Goal: Task Accomplishment & Management: Use online tool/utility

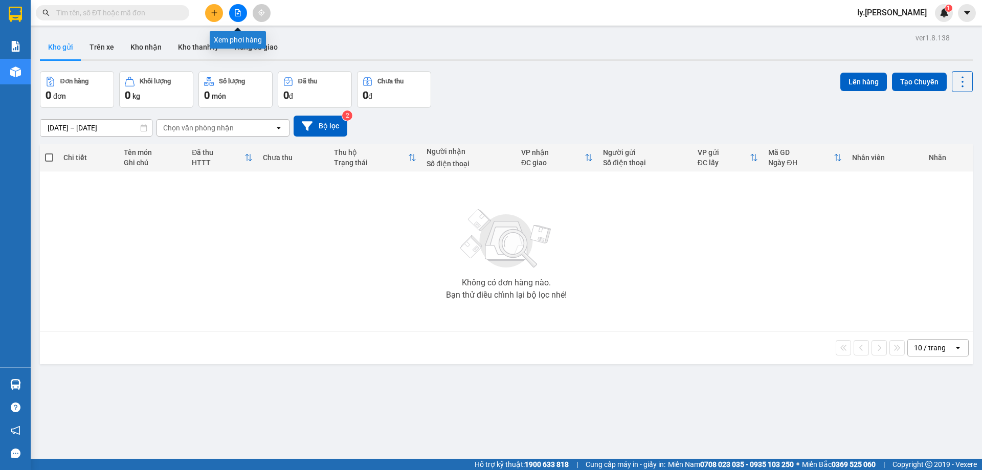
click at [239, 16] on button at bounding box center [238, 13] width 18 height 18
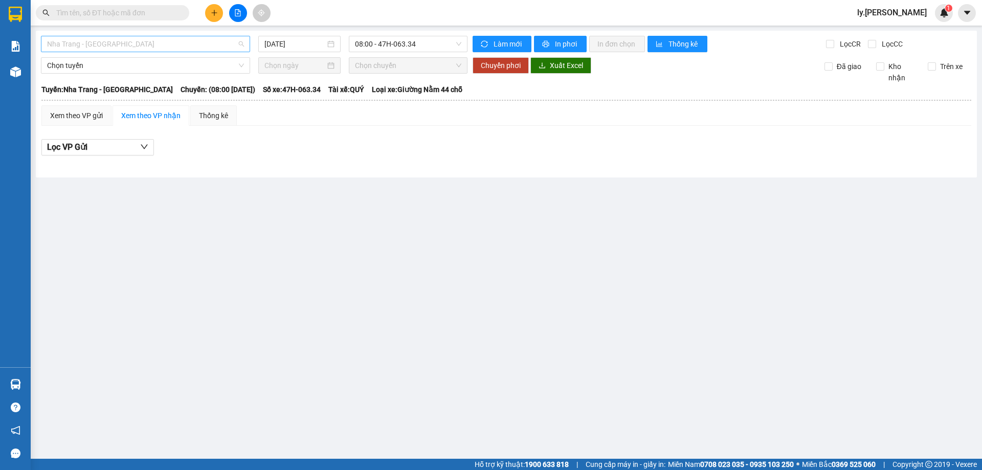
click at [149, 40] on span "Nha Trang - Buôn Ma Thuột" at bounding box center [145, 43] width 197 height 15
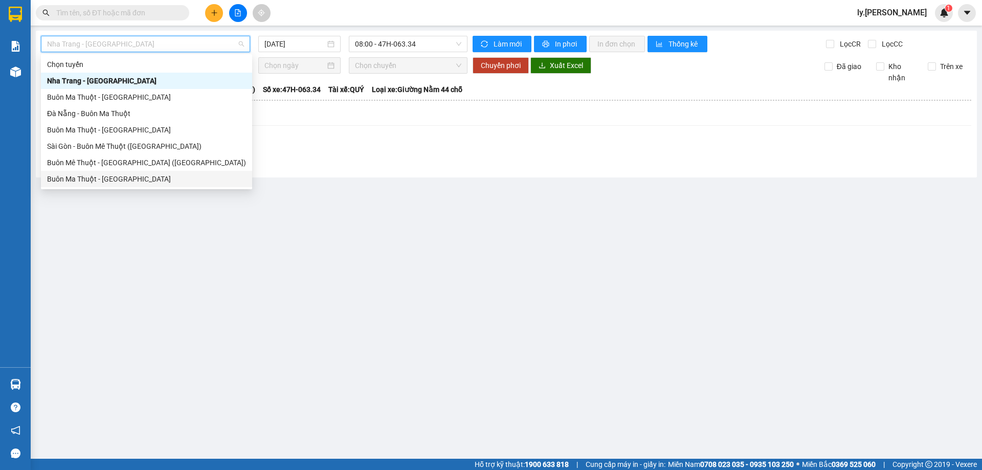
scroll to position [16, 0]
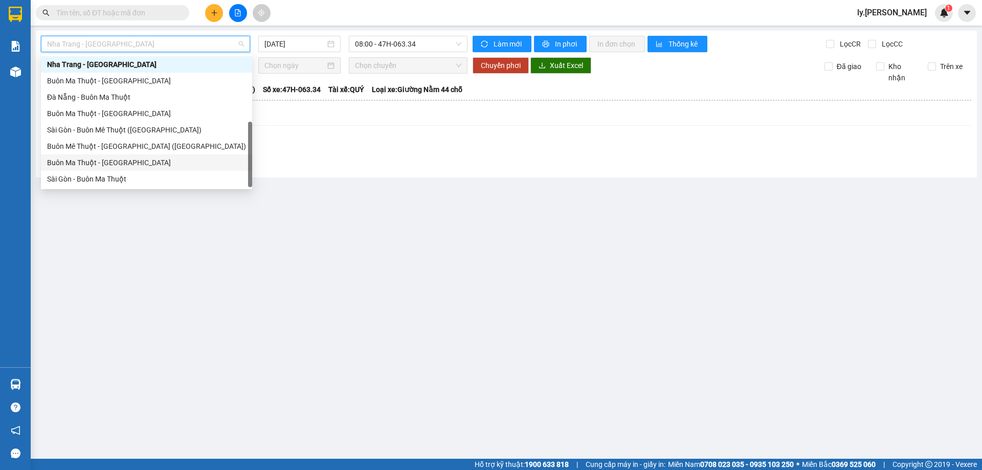
click at [97, 177] on div "Sài Gòn - Buôn Ma Thuột" at bounding box center [146, 178] width 199 height 11
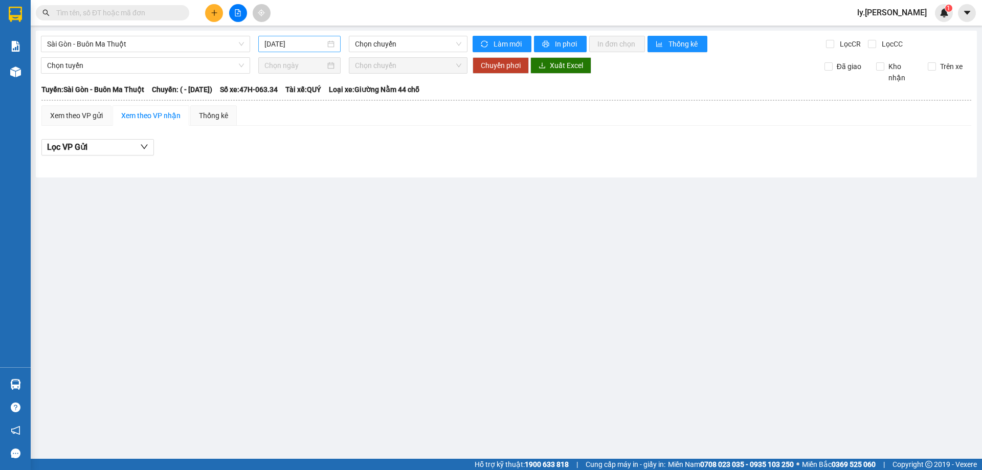
click at [283, 50] on div "14/08/2025" at bounding box center [299, 44] width 82 height 16
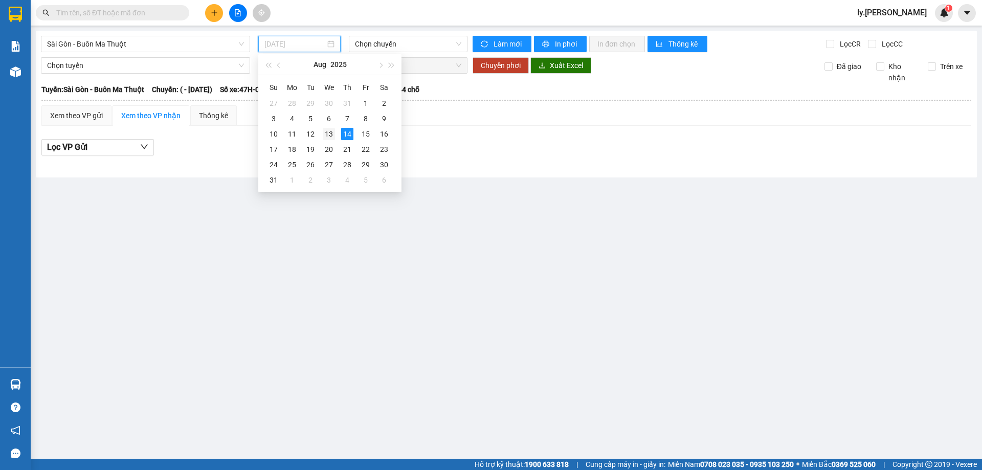
click at [333, 136] on div "13" at bounding box center [329, 134] width 12 height 12
type input "13/08/2025"
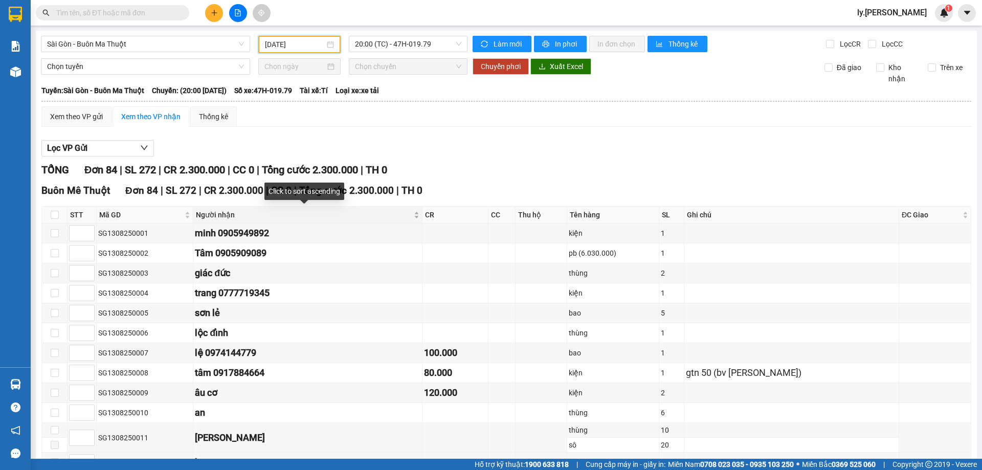
click at [401, 217] on div "Người nhận" at bounding box center [307, 214] width 223 height 11
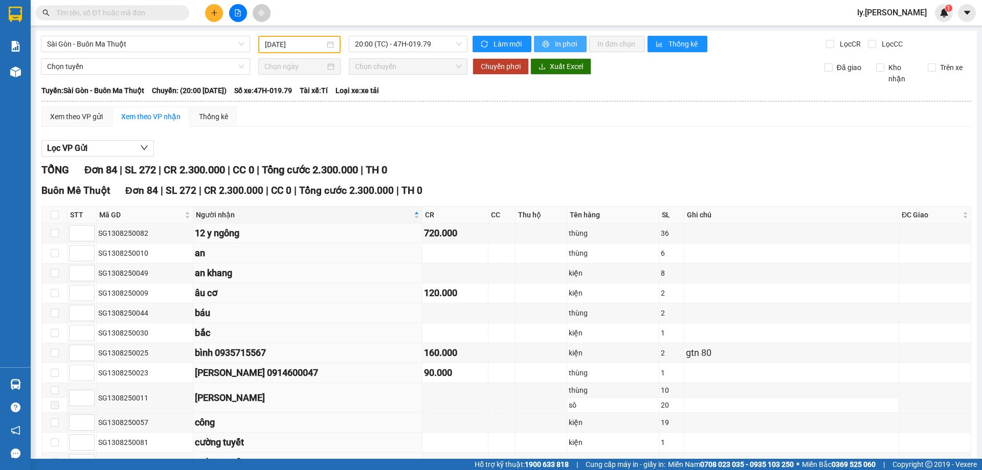
click at [571, 46] on span "In phơi" at bounding box center [567, 43] width 24 height 11
click at [542, 42] on icon "printer" at bounding box center [545, 43] width 7 height 7
click at [122, 43] on span "Sài Gòn - Buôn Ma Thuột" at bounding box center [145, 43] width 197 height 15
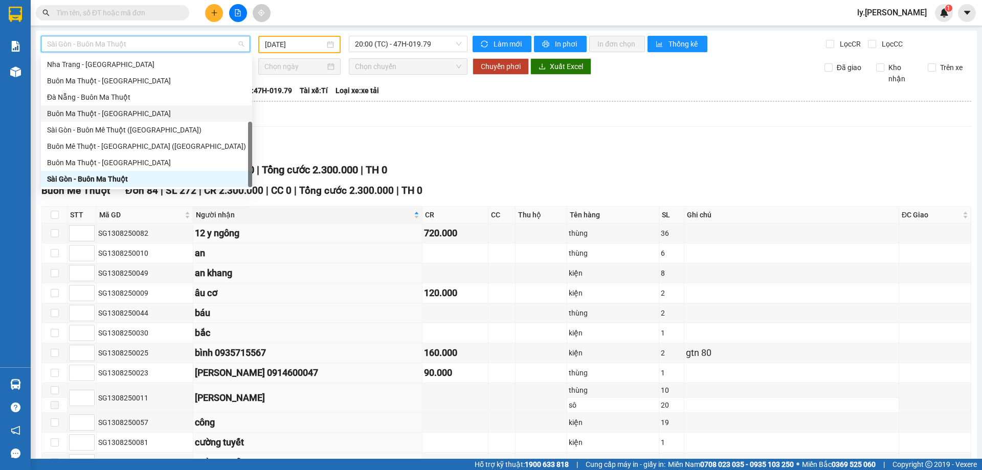
click at [104, 114] on div "Buôn Ma Thuột - Đà Nẵng" at bounding box center [146, 113] width 199 height 11
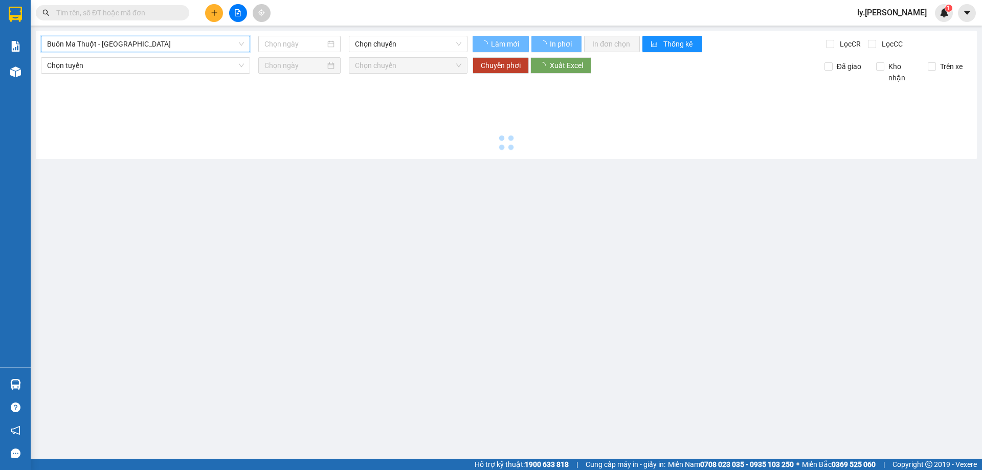
type input "[DATE]"
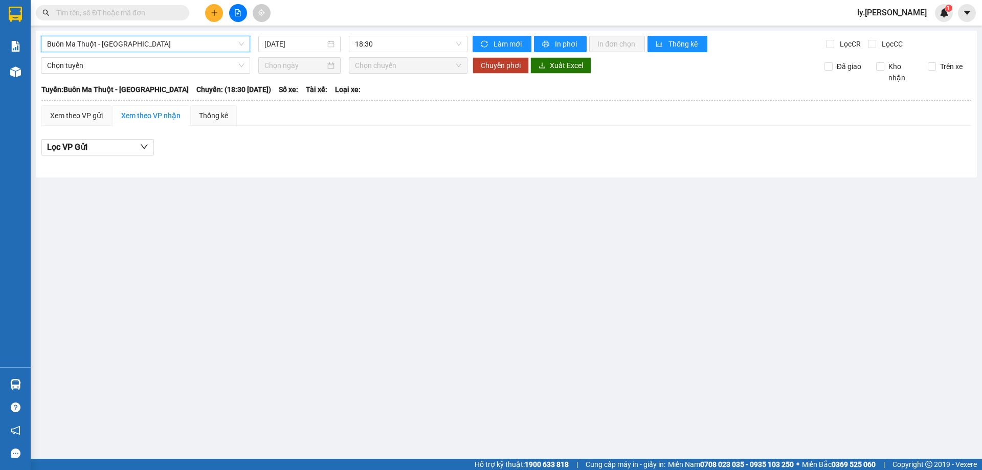
click at [144, 44] on span "Buôn Ma Thuột - Đà Nẵng" at bounding box center [145, 43] width 197 height 15
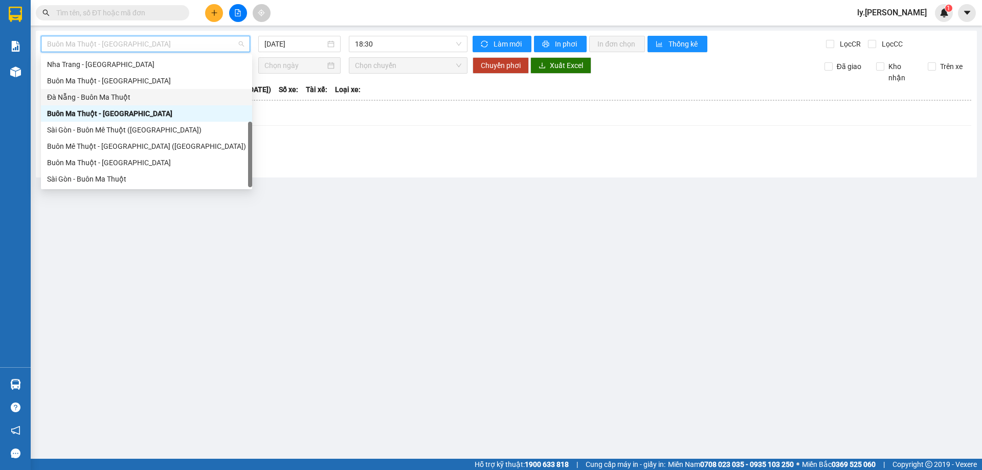
click at [122, 98] on div "Đà Nẵng - Buôn Ma Thuột" at bounding box center [146, 97] width 199 height 11
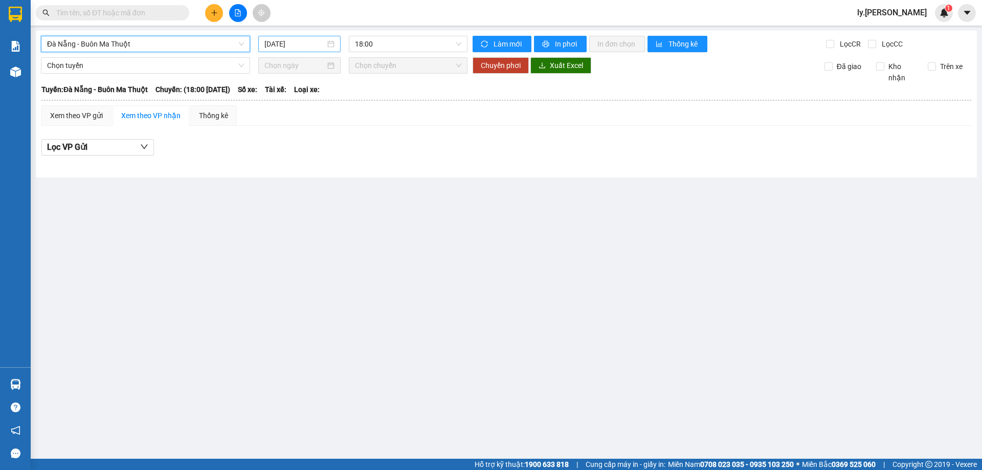
click at [292, 45] on input "[DATE]" at bounding box center [294, 43] width 61 height 11
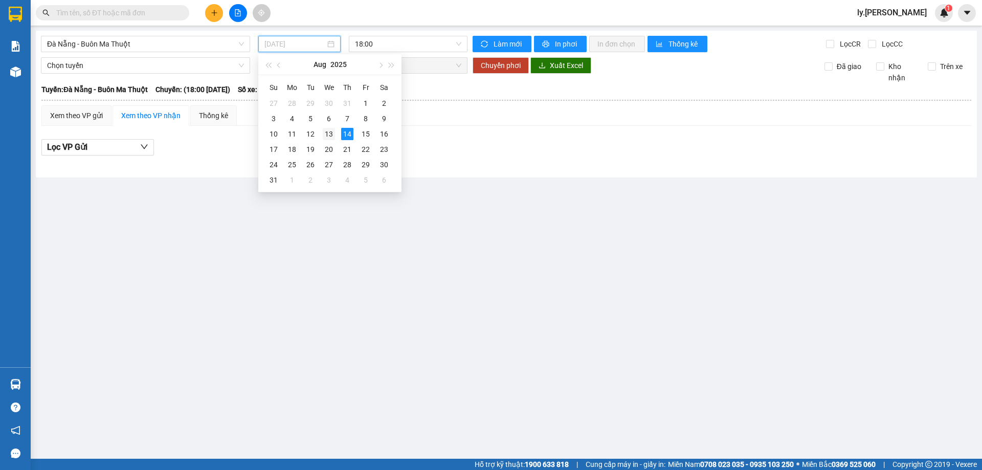
click at [332, 134] on div "13" at bounding box center [329, 134] width 12 height 12
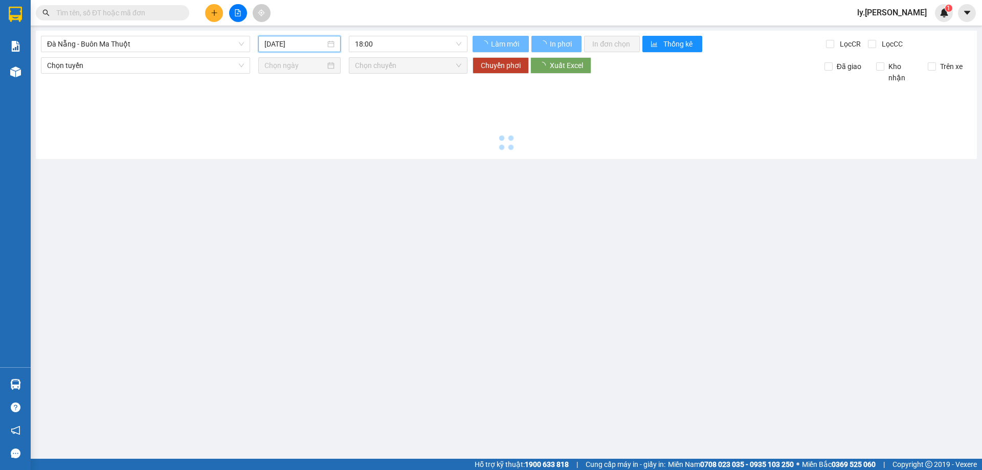
type input "[DATE]"
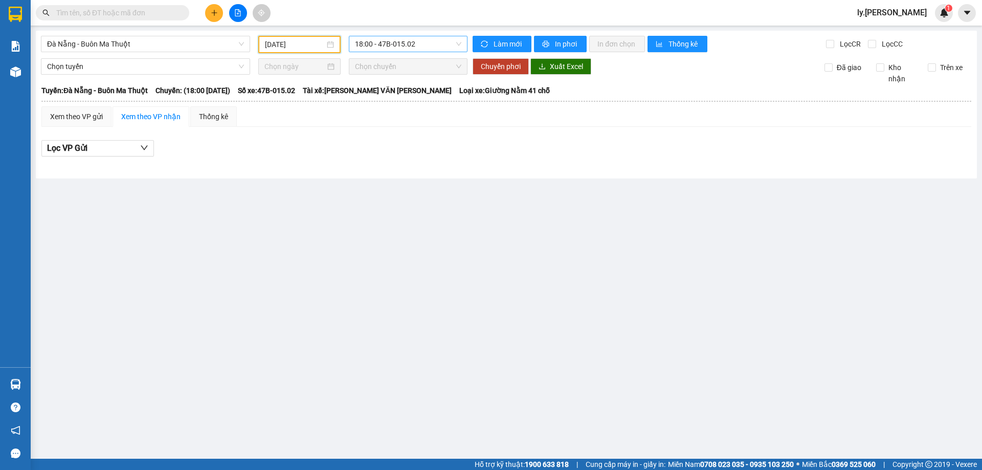
click at [400, 44] on span "18:00 - 47B-015.02" at bounding box center [408, 43] width 106 height 15
click at [399, 92] on div "18:31 - 47B-012.49" at bounding box center [395, 97] width 80 height 11
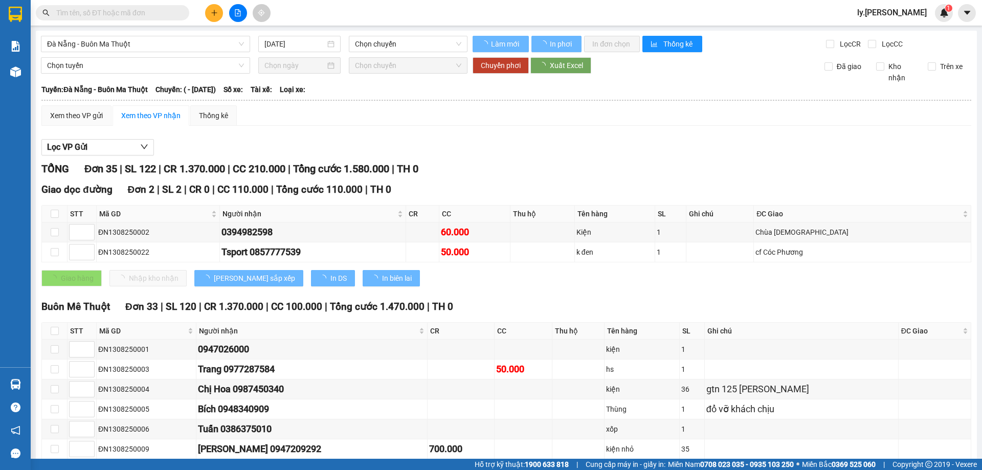
type input "[DATE]"
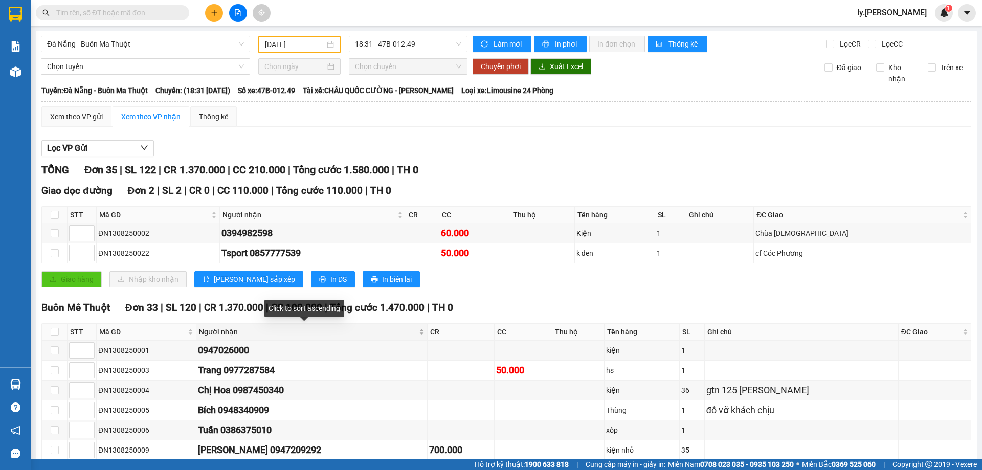
click at [411, 334] on div "Người nhận" at bounding box center [312, 331] width 226 height 11
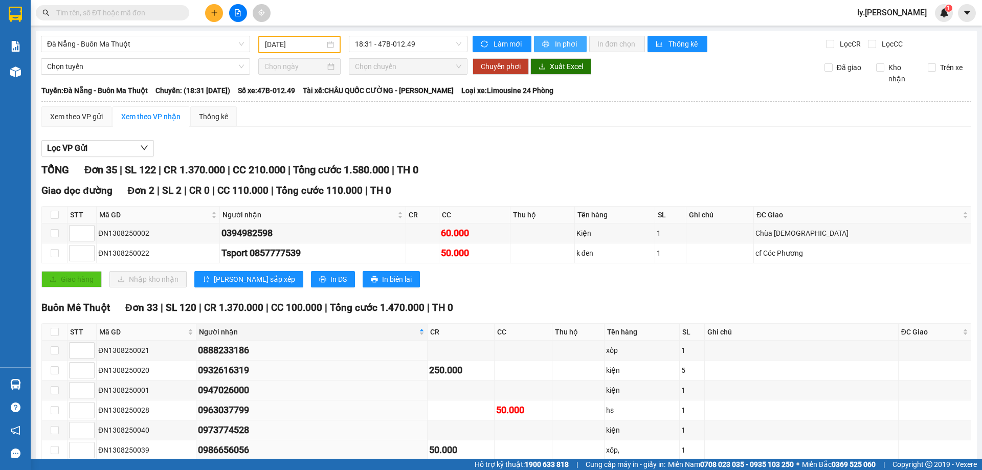
click at [576, 44] on button "In phơi" at bounding box center [560, 44] width 53 height 16
click at [562, 49] on span "In phơi" at bounding box center [567, 43] width 24 height 11
